Goal: Task Accomplishment & Management: Use online tool/utility

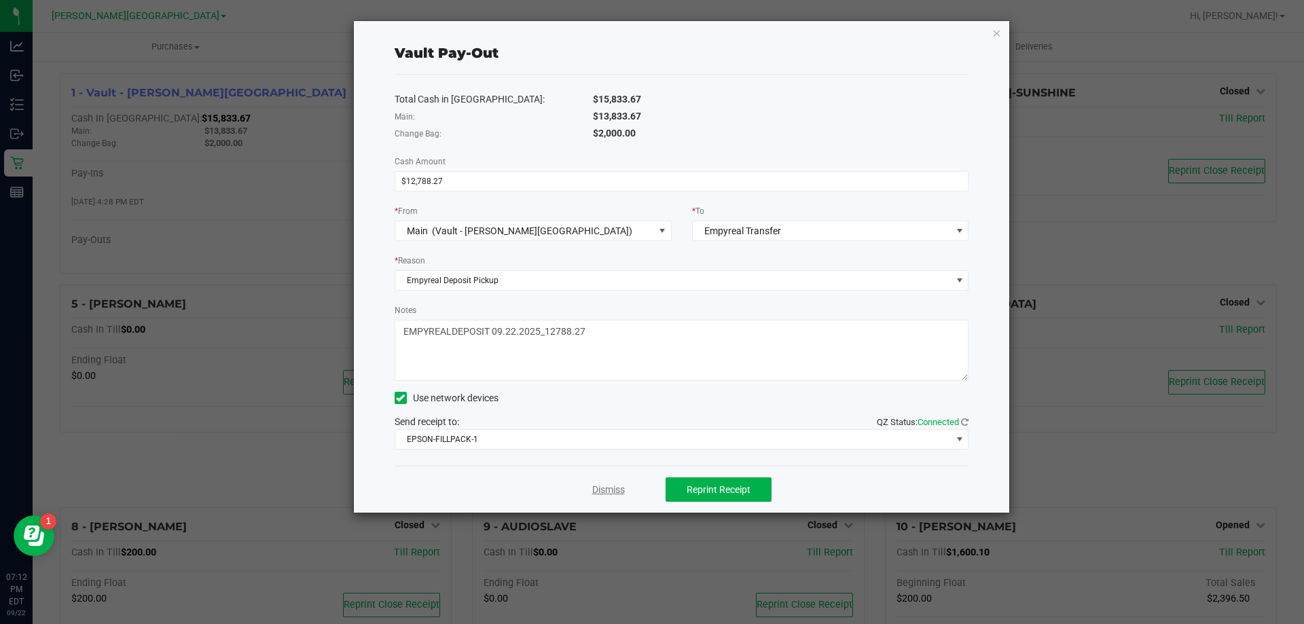
click at [592, 493] on link "Dismiss" at bounding box center [608, 490] width 33 height 14
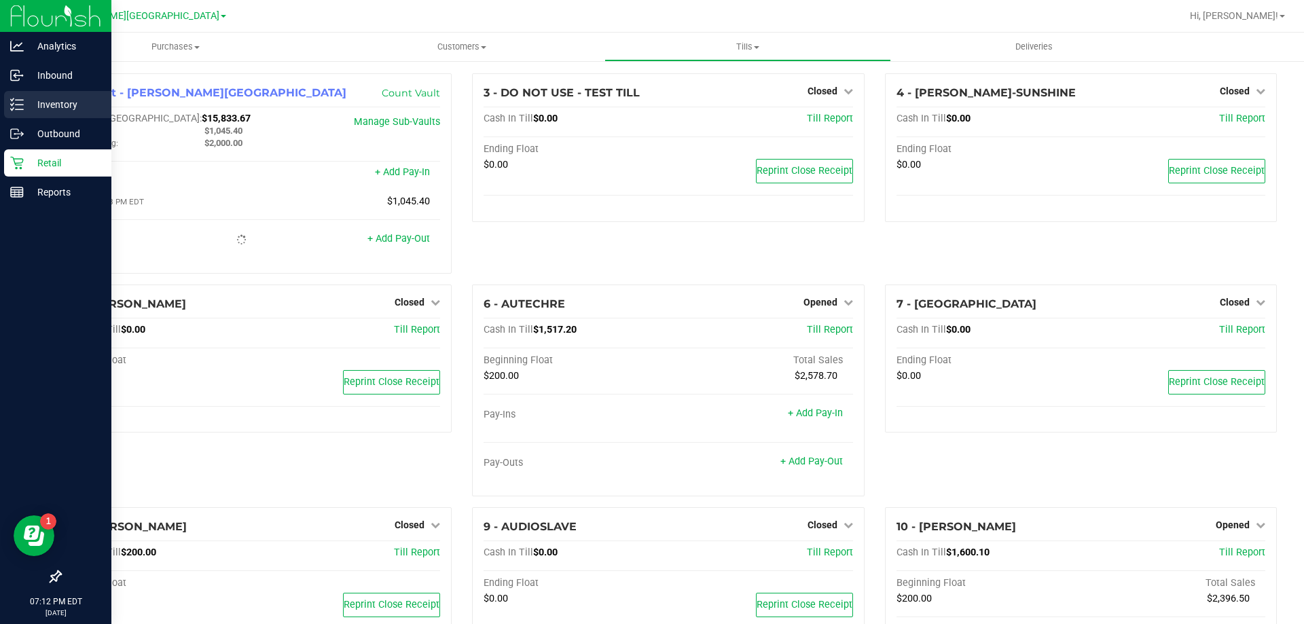
click at [35, 103] on p "Inventory" at bounding box center [64, 104] width 81 height 16
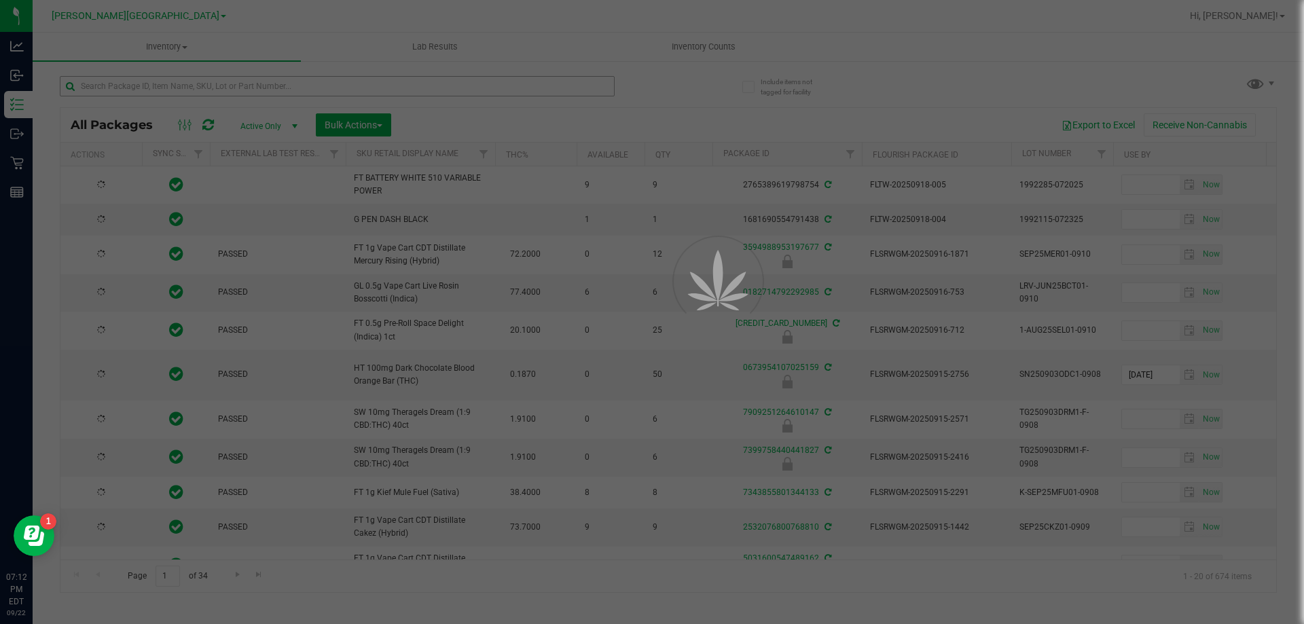
click at [358, 84] on div at bounding box center [652, 312] width 1304 height 624
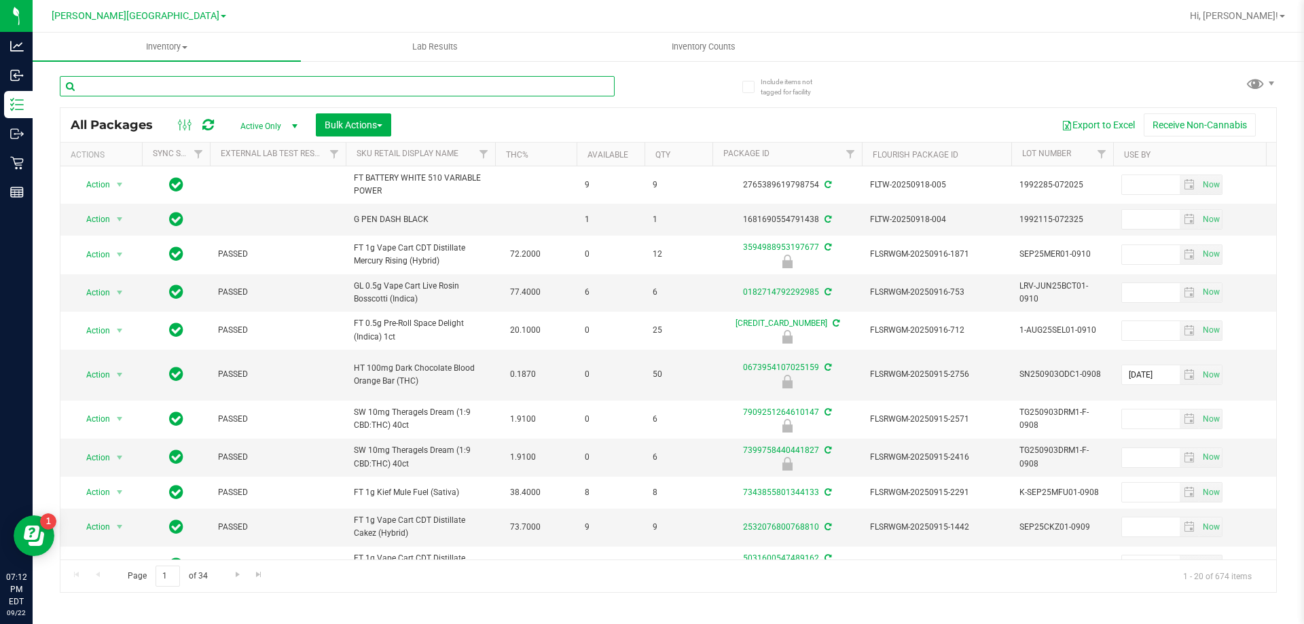
click at [358, 84] on input "text" at bounding box center [337, 86] width 555 height 20
type input "8702595986908215"
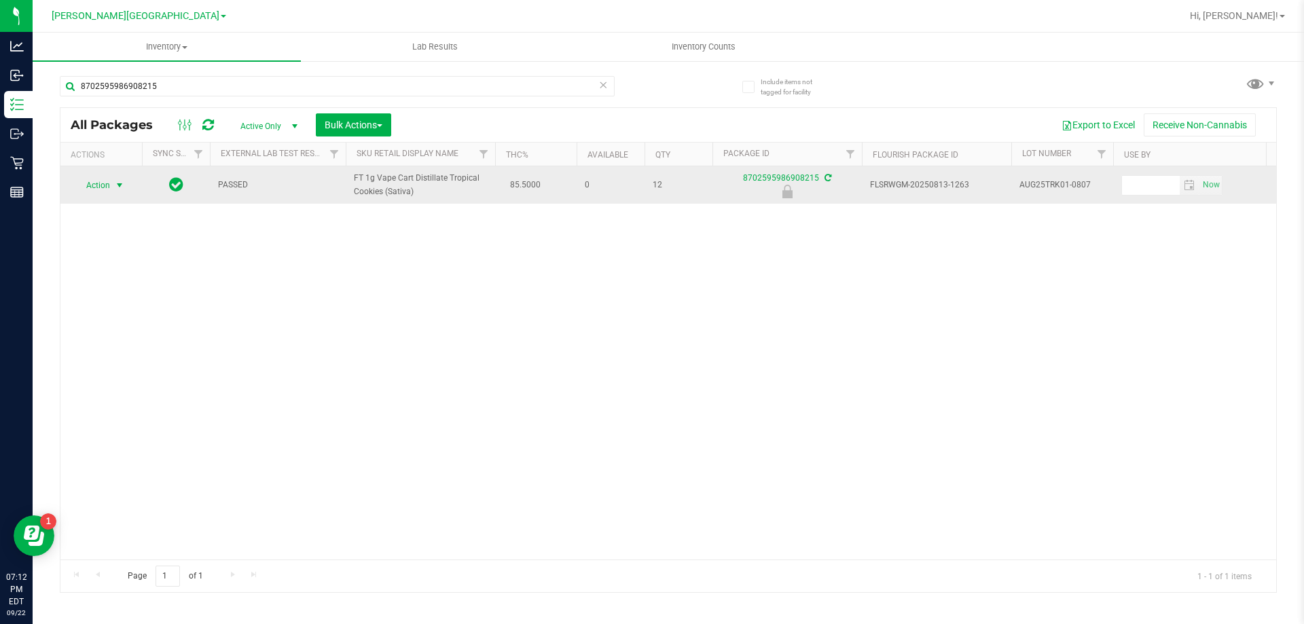
click at [110, 189] on span "Action" at bounding box center [92, 185] width 37 height 19
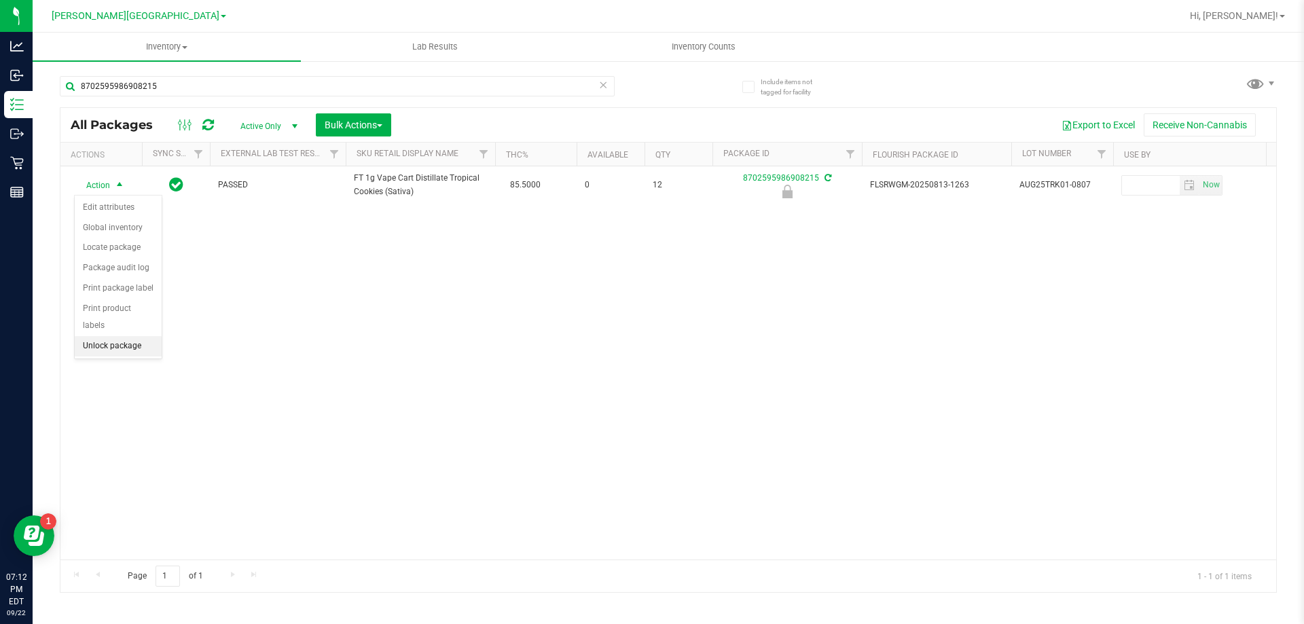
click at [102, 336] on li "Unlock package" at bounding box center [118, 346] width 87 height 20
click at [197, 71] on div "8702595986908215" at bounding box center [364, 85] width 608 height 43
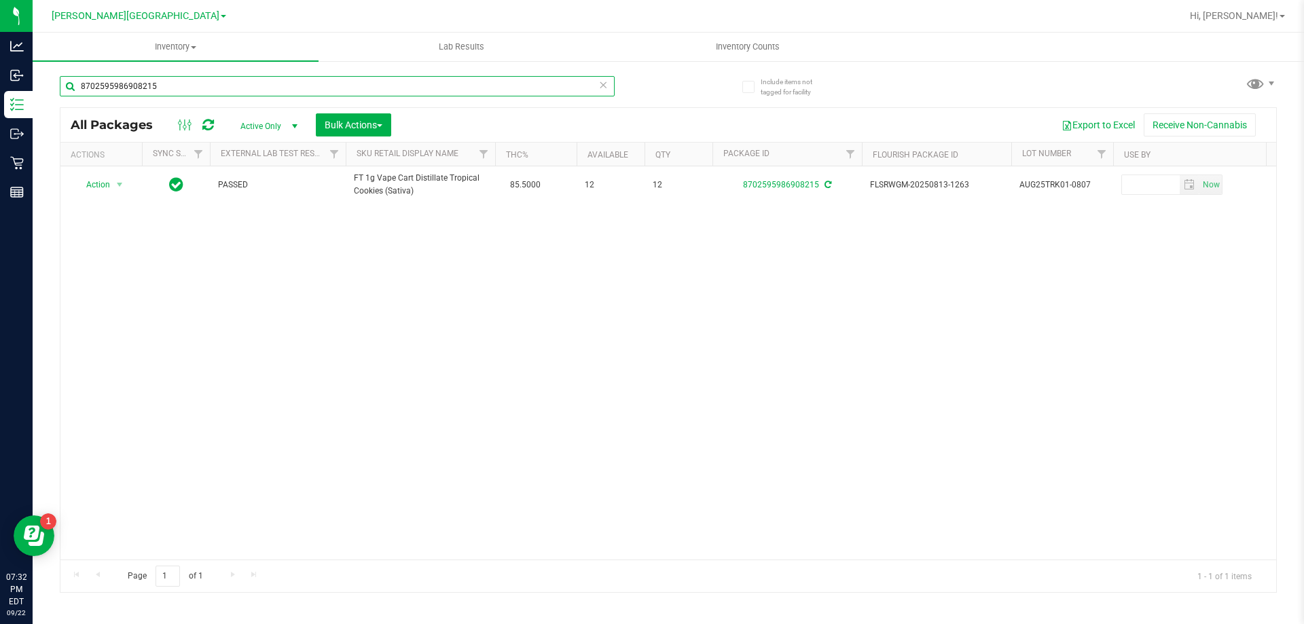
click at [195, 83] on input "8702595986908215" at bounding box center [337, 86] width 555 height 20
type input "arz"
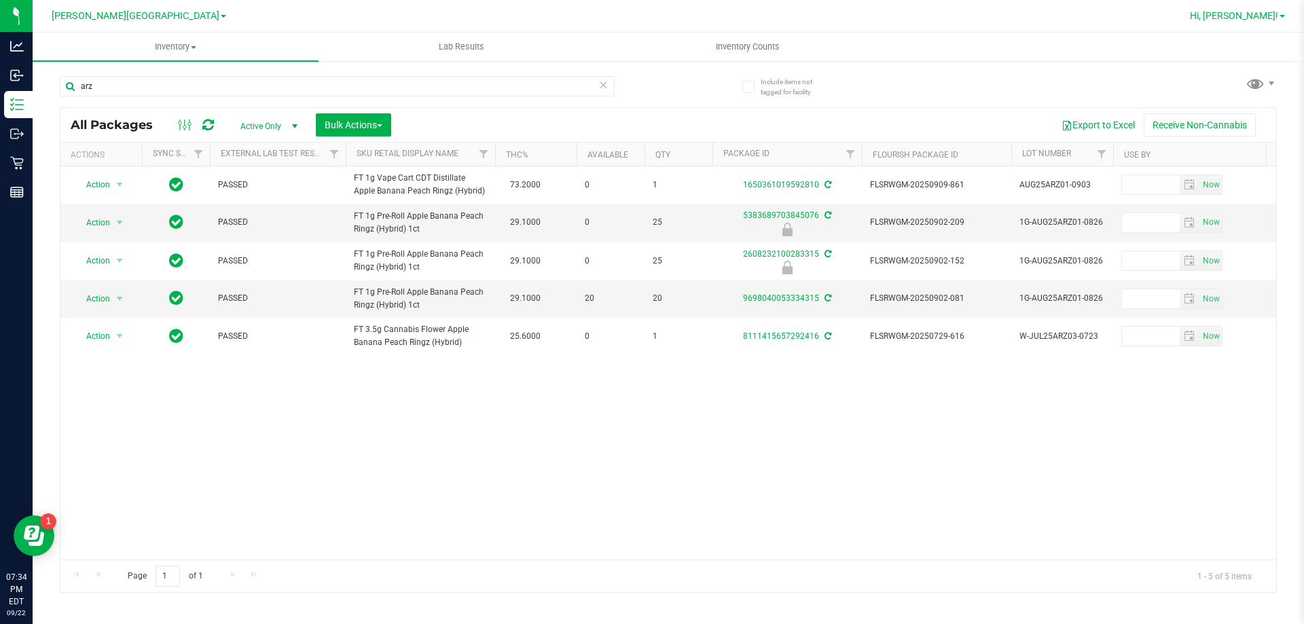
click at [1255, 16] on span "Hi, [PERSON_NAME]!" at bounding box center [1234, 15] width 88 height 11
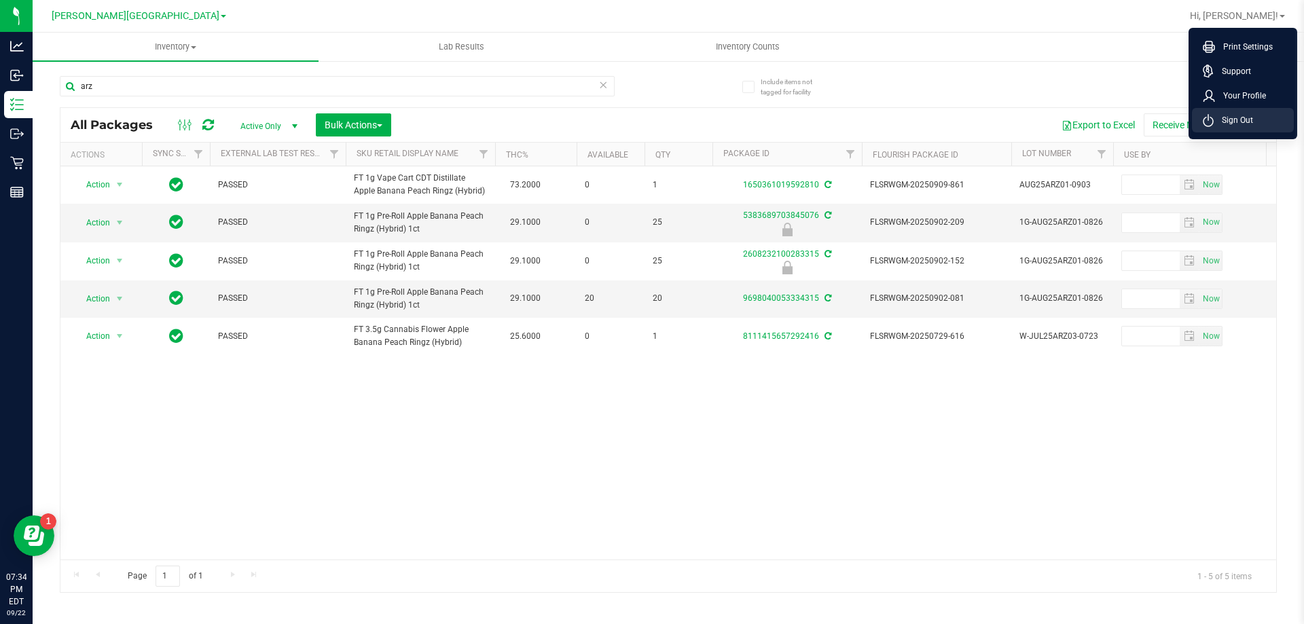
click at [1234, 121] on span "Sign Out" at bounding box center [1232, 120] width 39 height 14
